Goal: Task Accomplishment & Management: Use online tool/utility

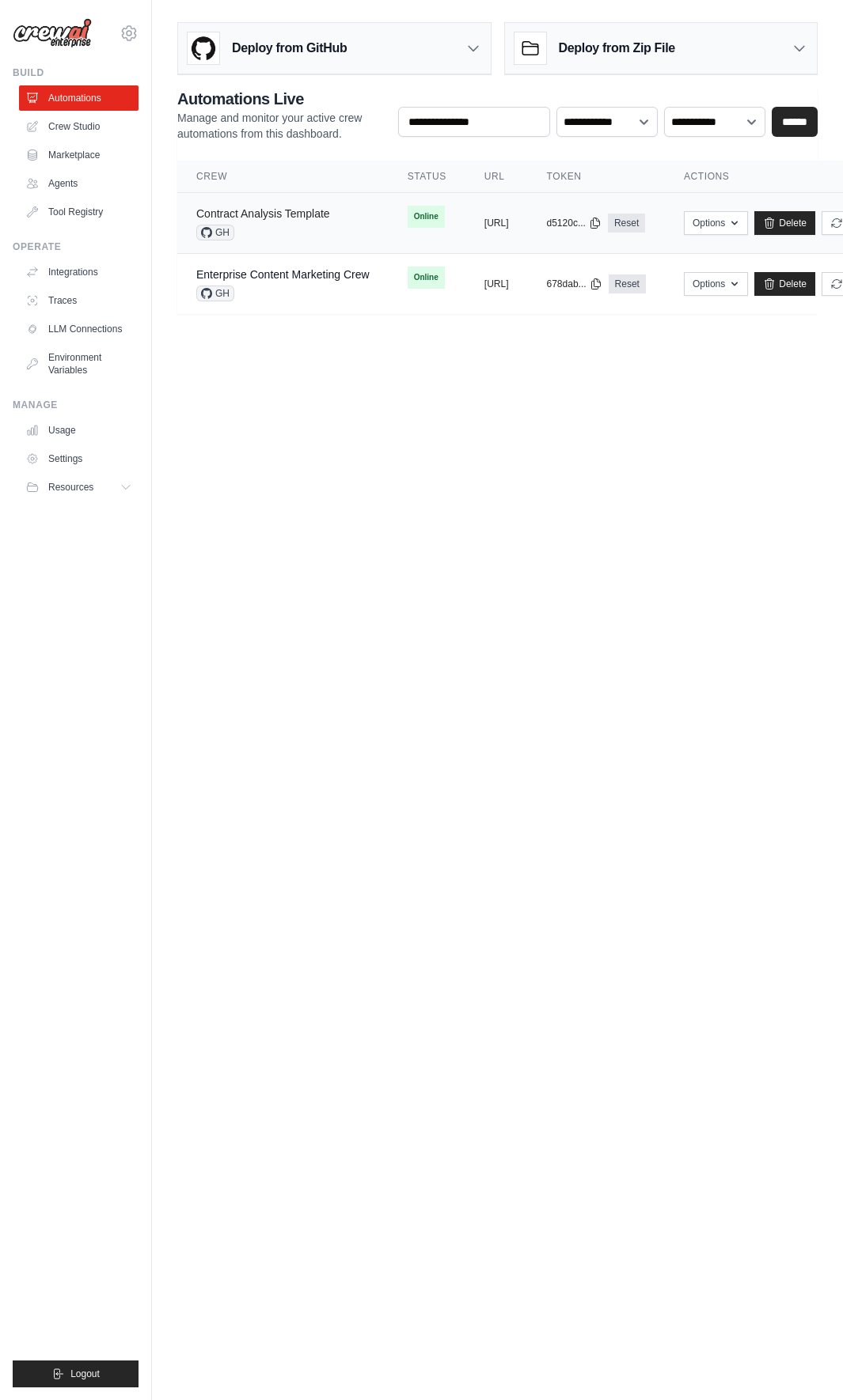
click at [313, 218] on link "Contract Analysis Template" at bounding box center [263, 213] width 134 height 13
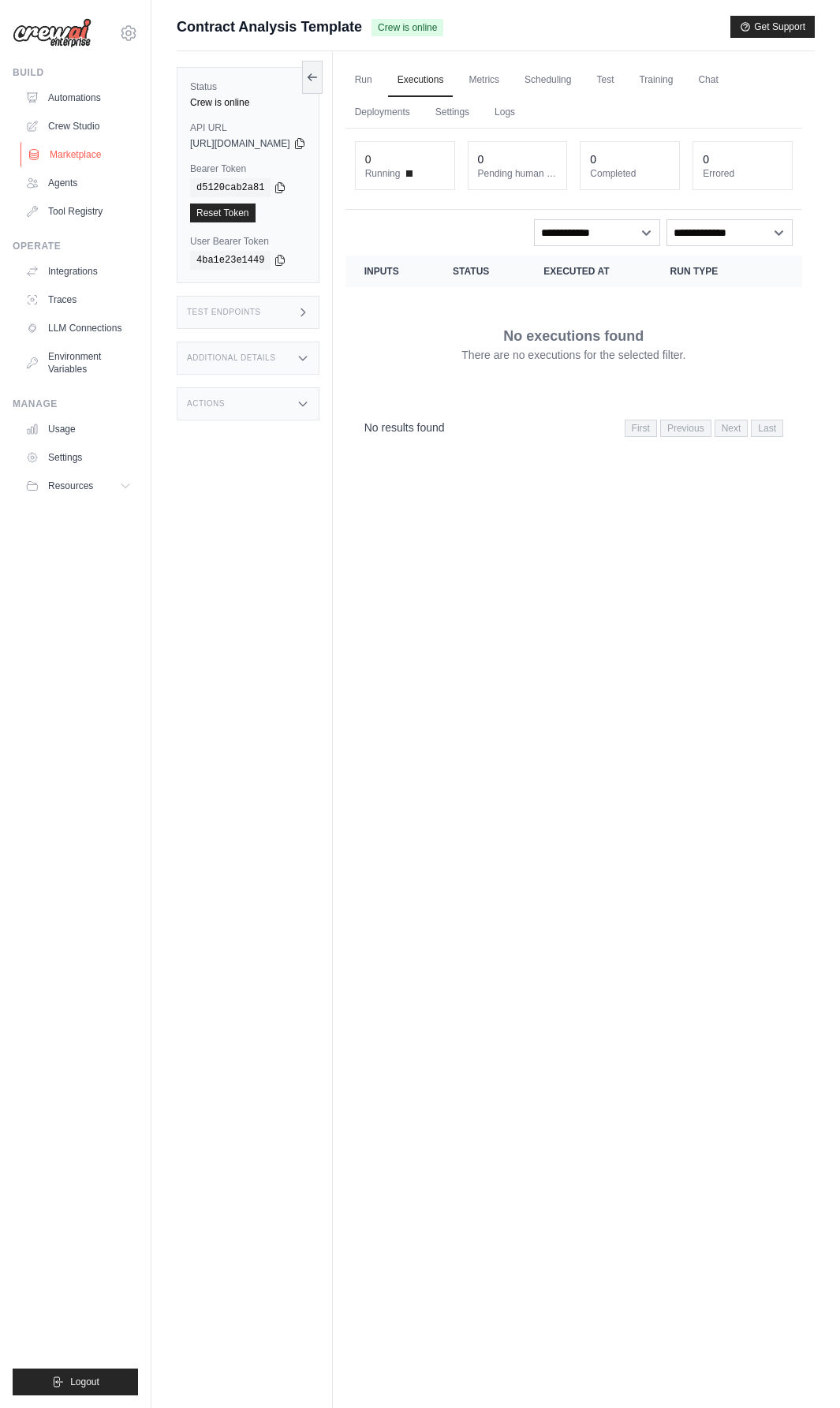
click at [86, 155] on link "Marketplace" at bounding box center [80, 155] width 119 height 25
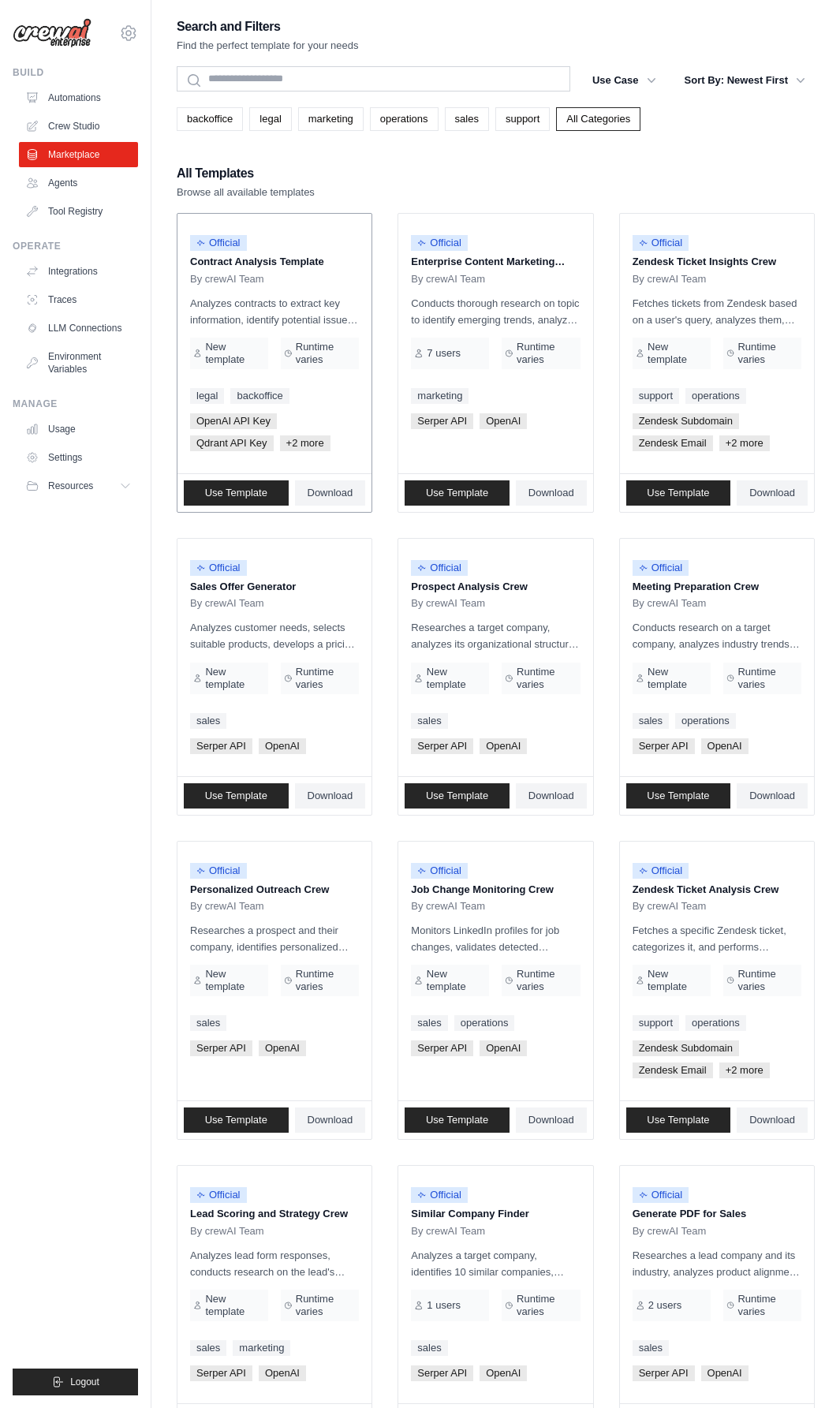
click at [318, 444] on span "+2 more" at bounding box center [305, 442] width 51 height 16
click at [245, 273] on span "By crewAI Team" at bounding box center [227, 279] width 74 height 12
click at [265, 319] on p "Analyzes contracts to extract key information, identify potential issues, and p…" at bounding box center [274, 312] width 169 height 33
click at [252, 495] on span "Use Template" at bounding box center [236, 492] width 62 height 12
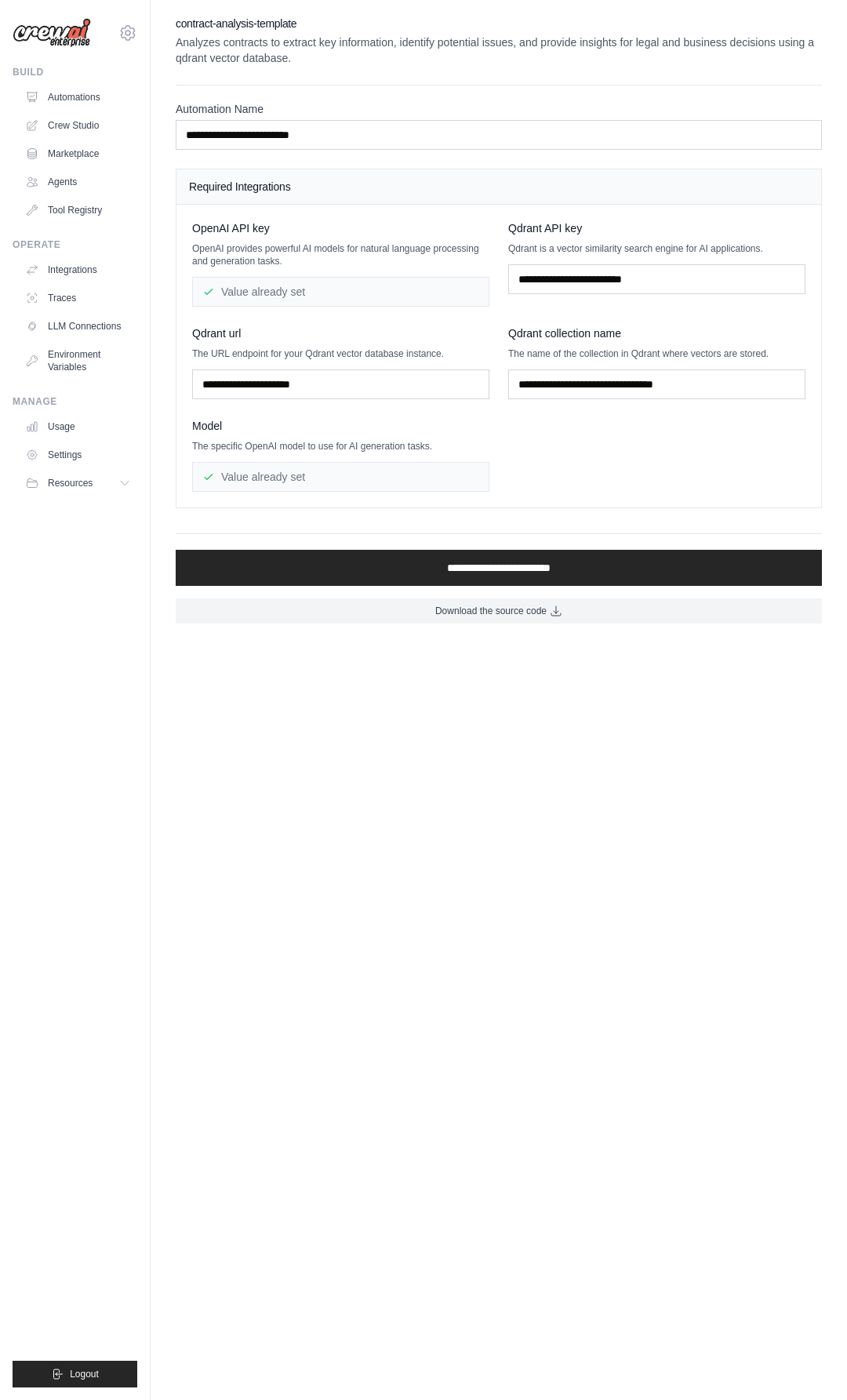
click at [208, 337] on span "Qdrant url" at bounding box center [216, 333] width 49 height 16
copy span "Qdrant"
